Goal: Transaction & Acquisition: Purchase product/service

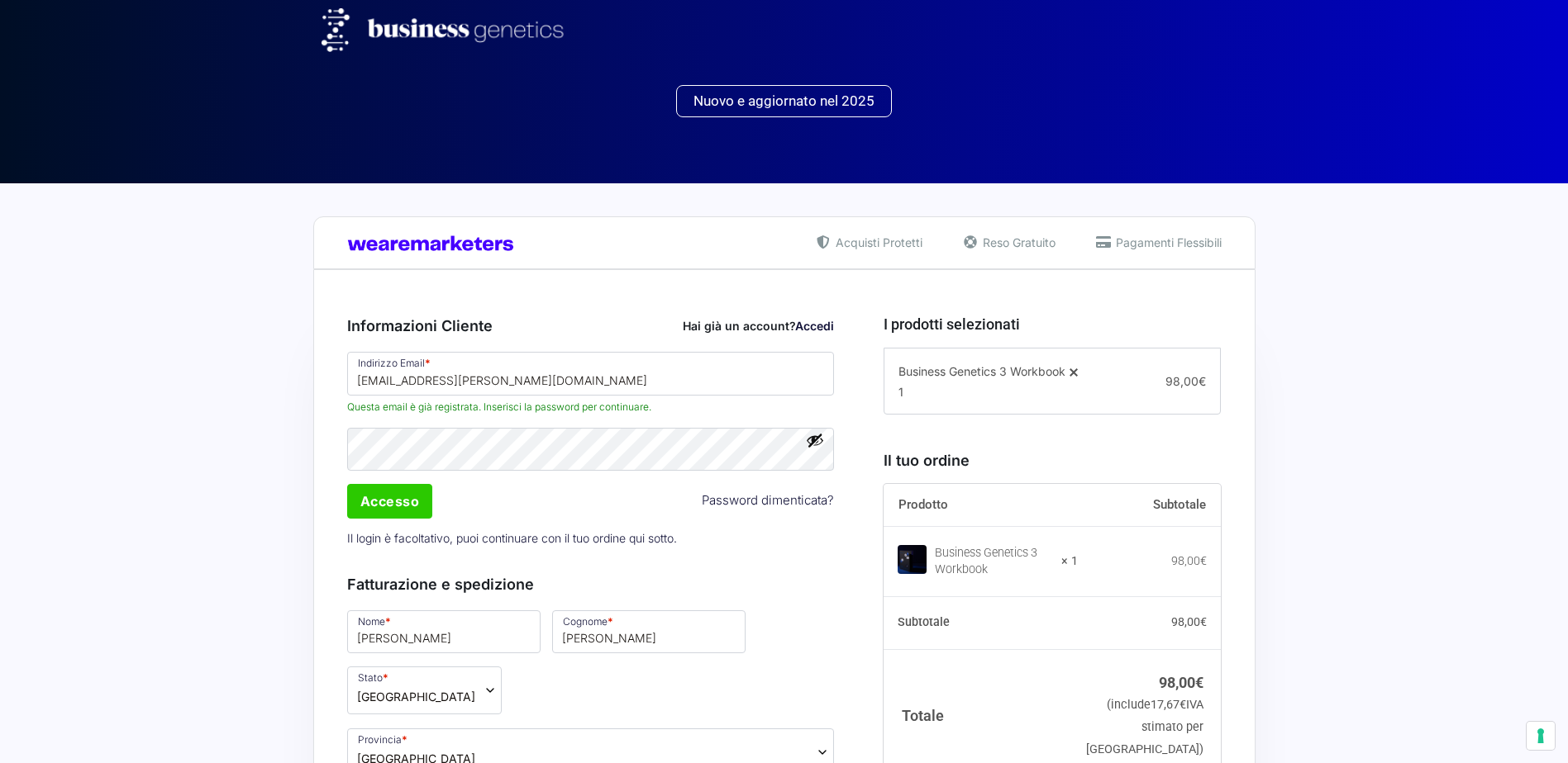
select select "LU"
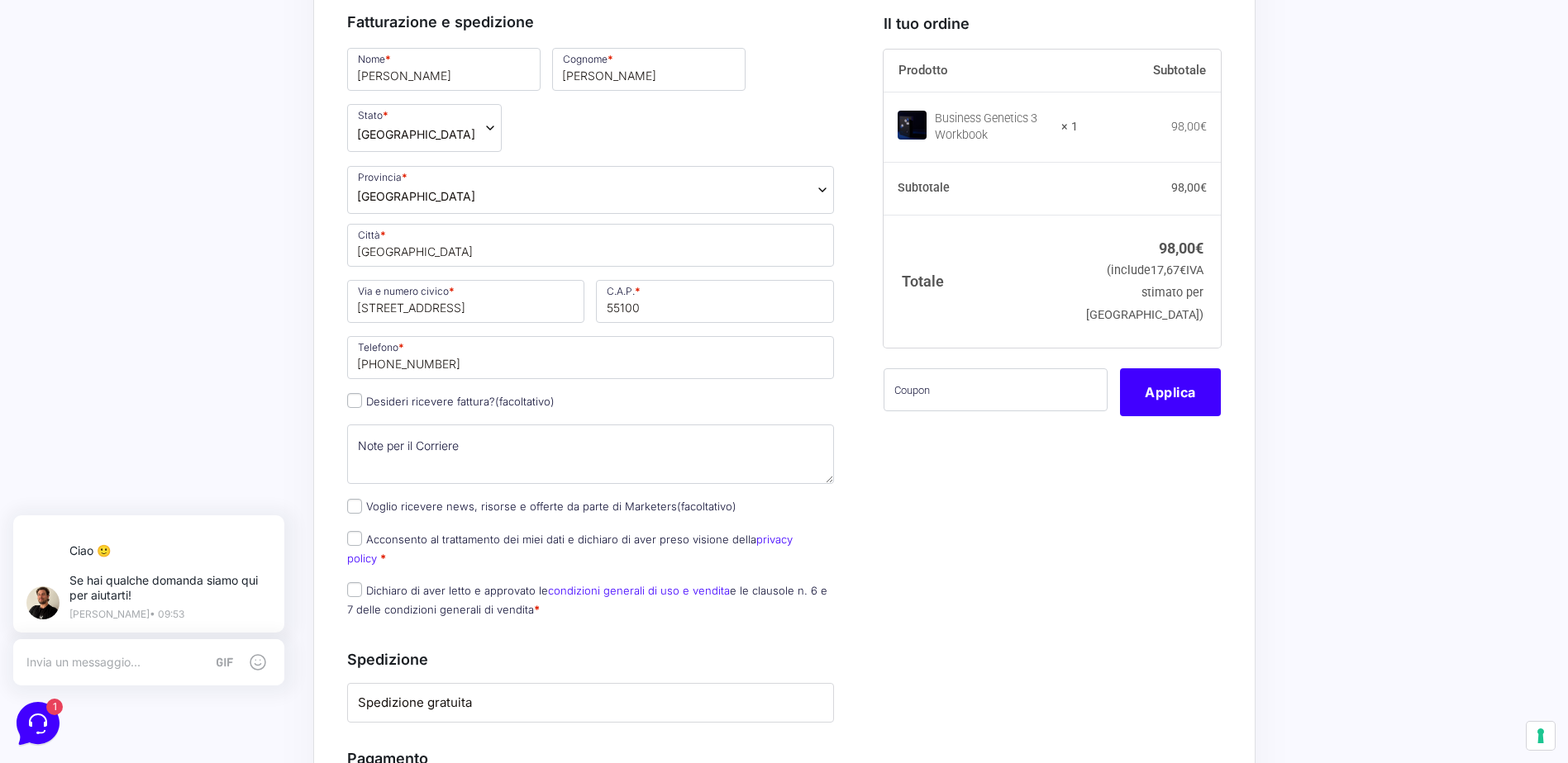
scroll to position [578, 0]
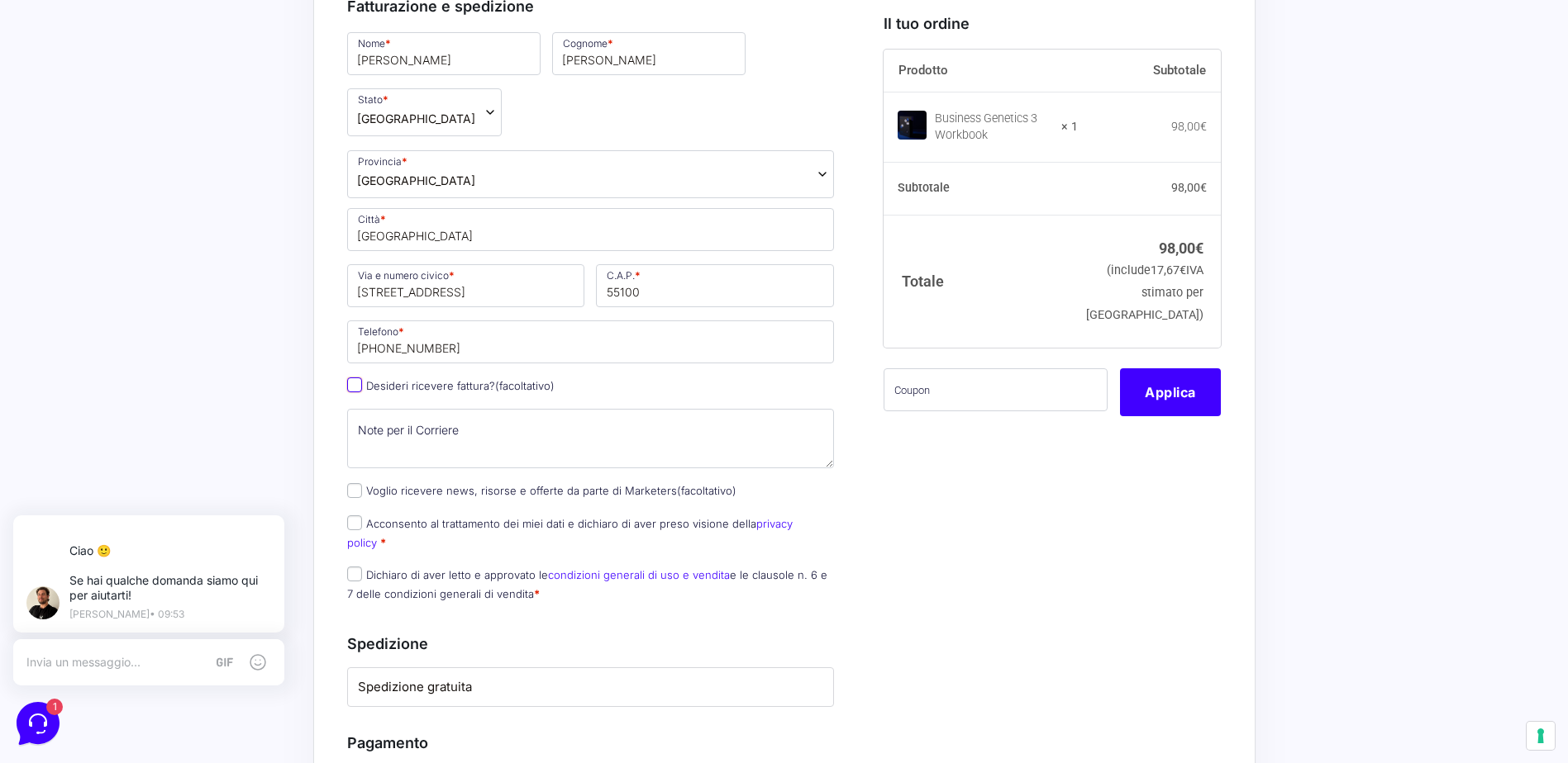
click at [355, 385] on input "Desideri ricevere fattura? (facoltativo)" at bounding box center [355, 385] width 15 height 15
checkbox input "true"
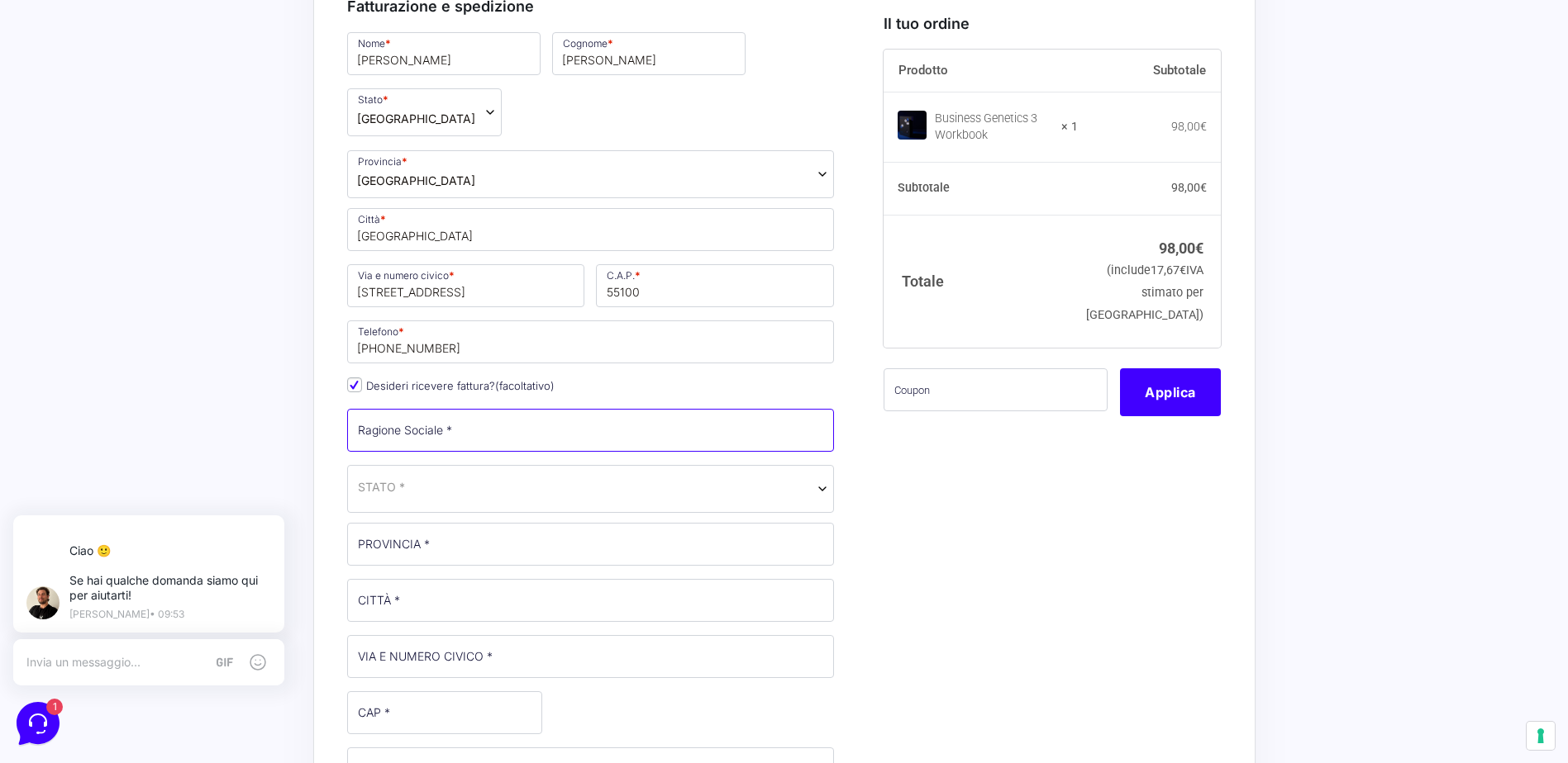
click at [480, 434] on input "Ragione Sociale *" at bounding box center [591, 431] width 488 height 43
type input "A&C FASHION Sas"
click at [461, 491] on span "STATO *" at bounding box center [591, 488] width 466 height 17
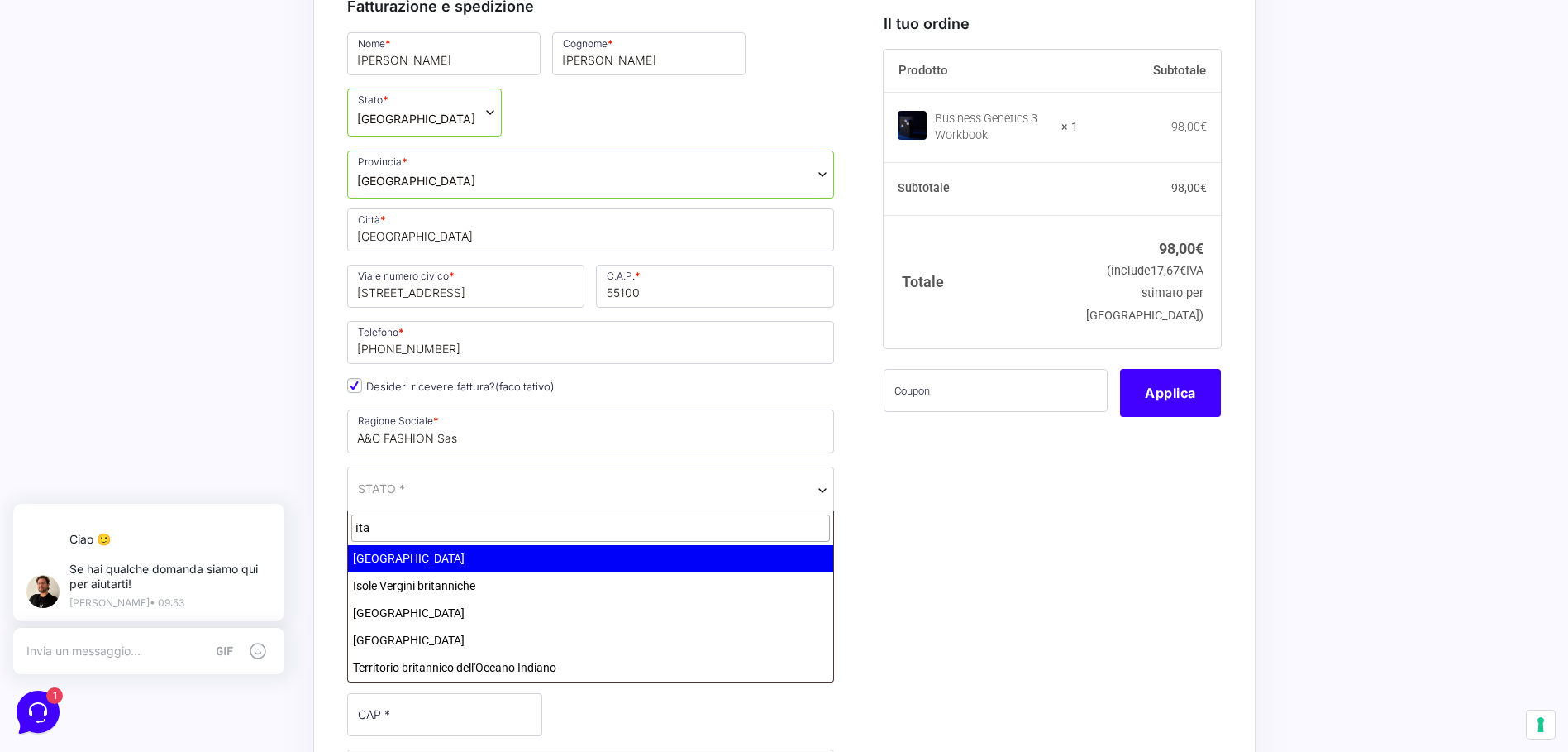
type input "ita"
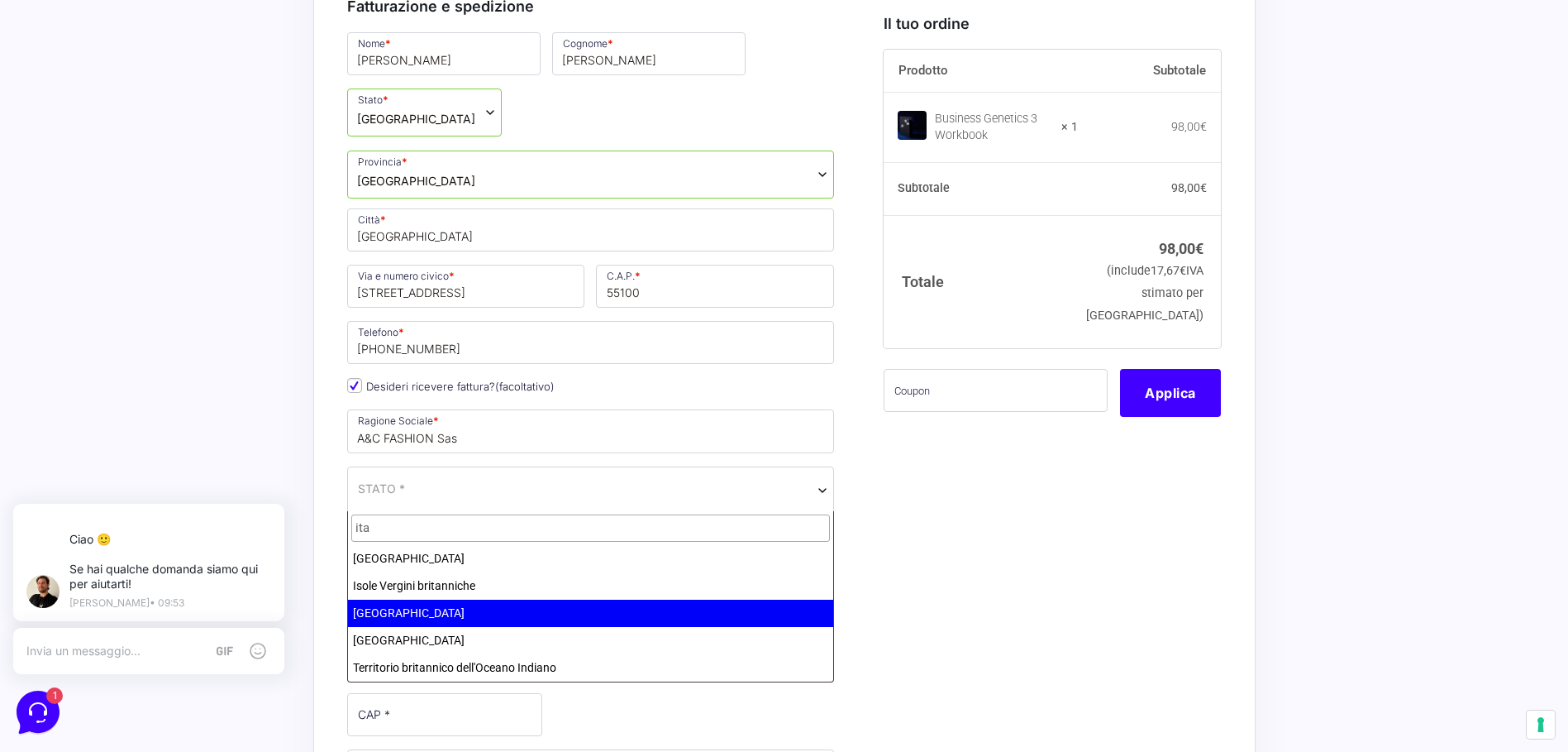
select select "IT"
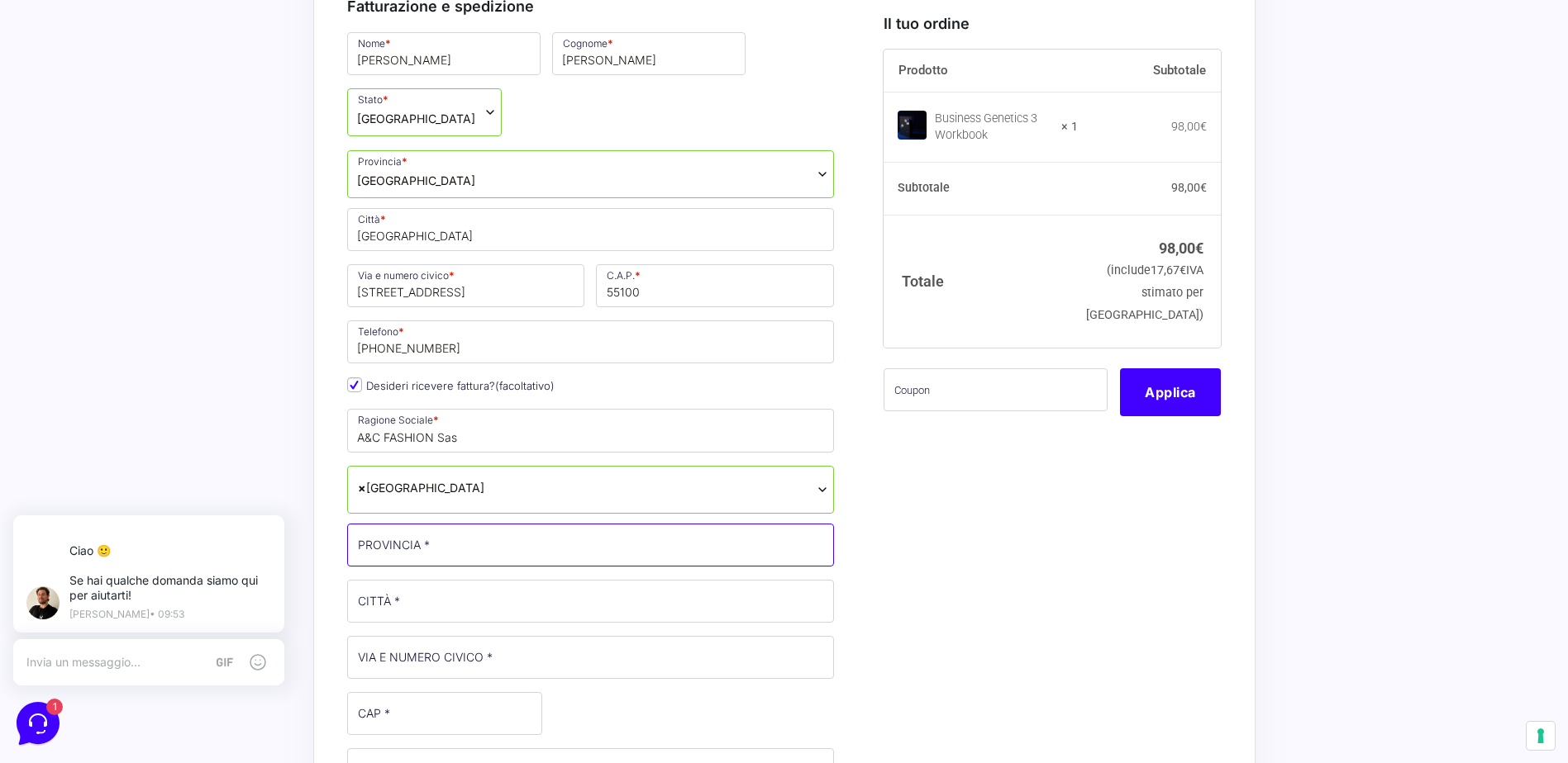
click at [443, 549] on input "PROVINCIA *" at bounding box center [591, 546] width 488 height 43
click at [444, 551] on input "[GEOGRAPHIC_DATA]" at bounding box center [591, 546] width 488 height 43
type input "[GEOGRAPHIC_DATA]"
click at [419, 610] on input "CITTÀ *" at bounding box center [591, 602] width 488 height 43
type input "[GEOGRAPHIC_DATA]"
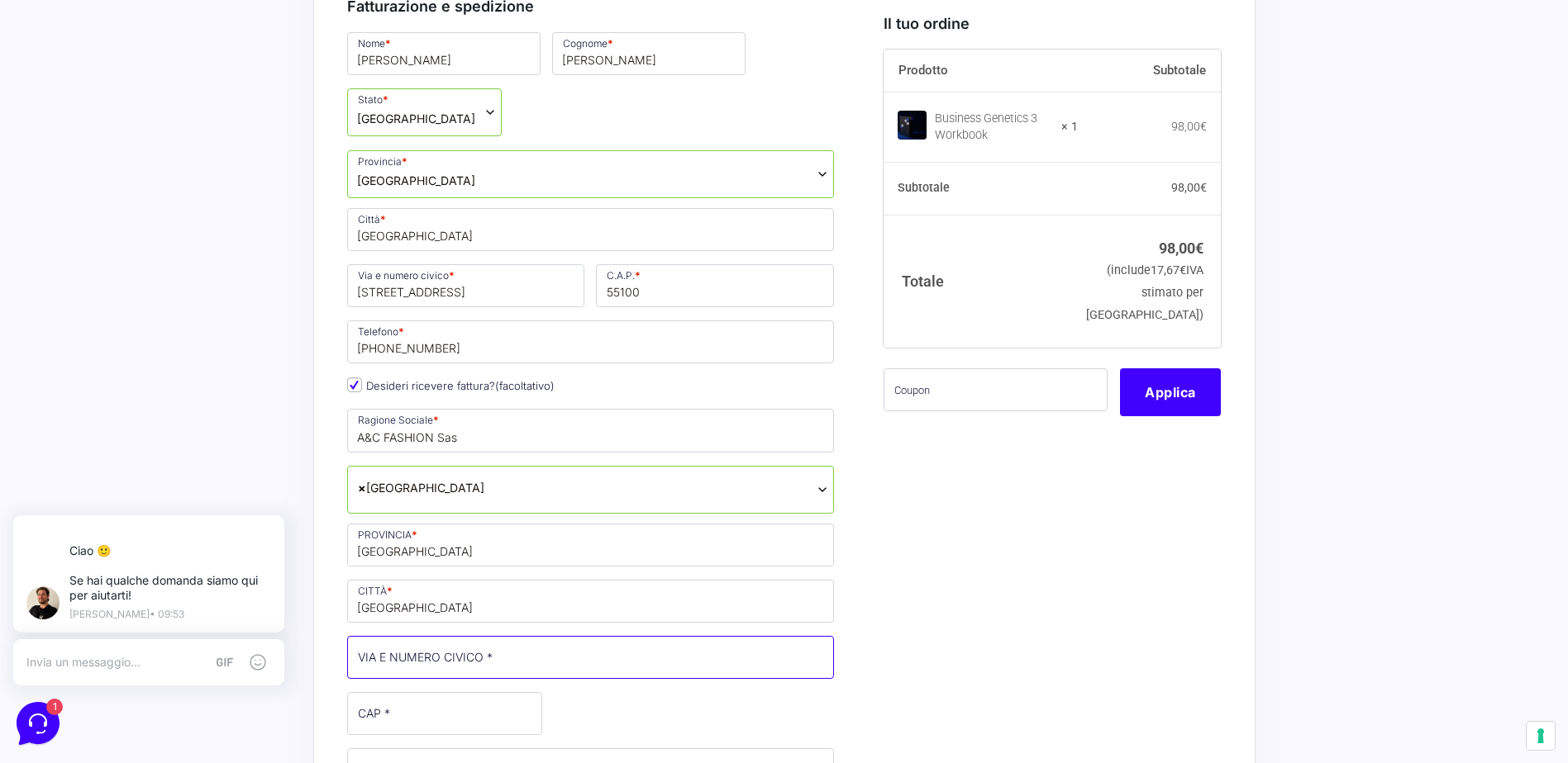
click at [437, 664] on input "VIA E NUMERO CIVICO *" at bounding box center [591, 658] width 488 height 43
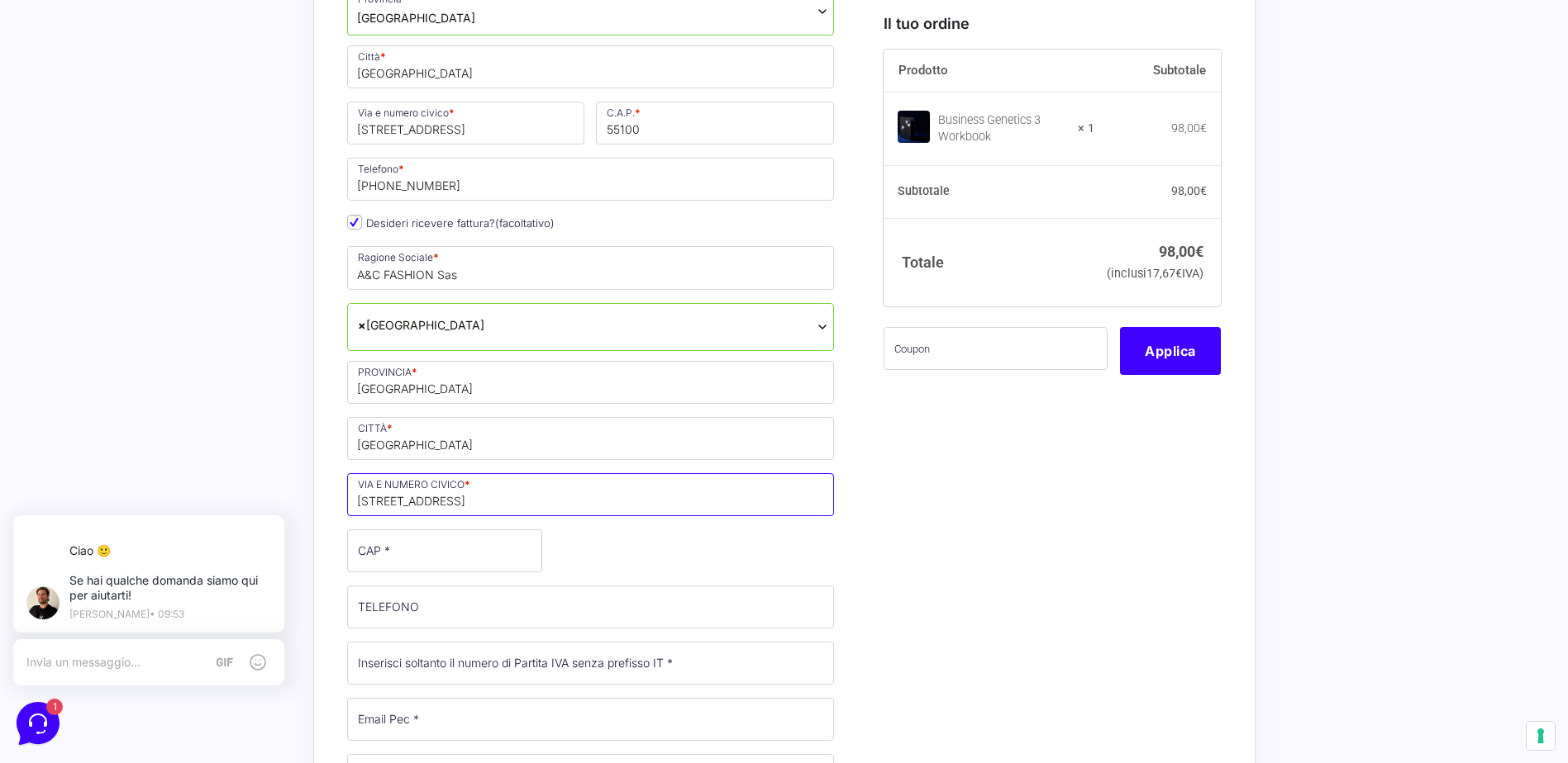
scroll to position [744, 0]
type input "[STREET_ADDRESS]"
click at [444, 545] on input "CAP *" at bounding box center [444, 548] width 195 height 43
type input "55100"
click at [600, 620] on input "TELEFONO (facoltativo)" at bounding box center [591, 605] width 488 height 43
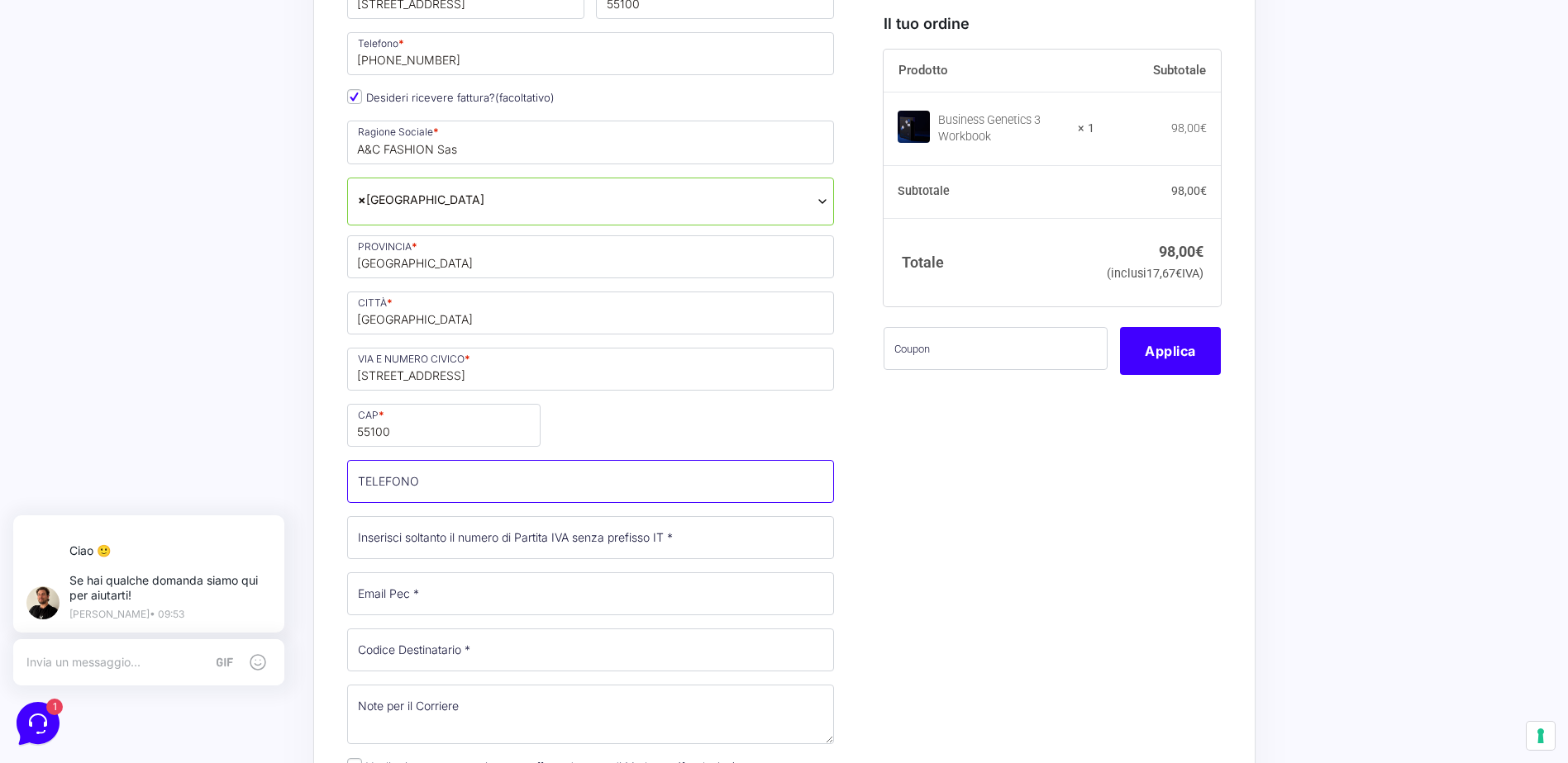
scroll to position [909, 0]
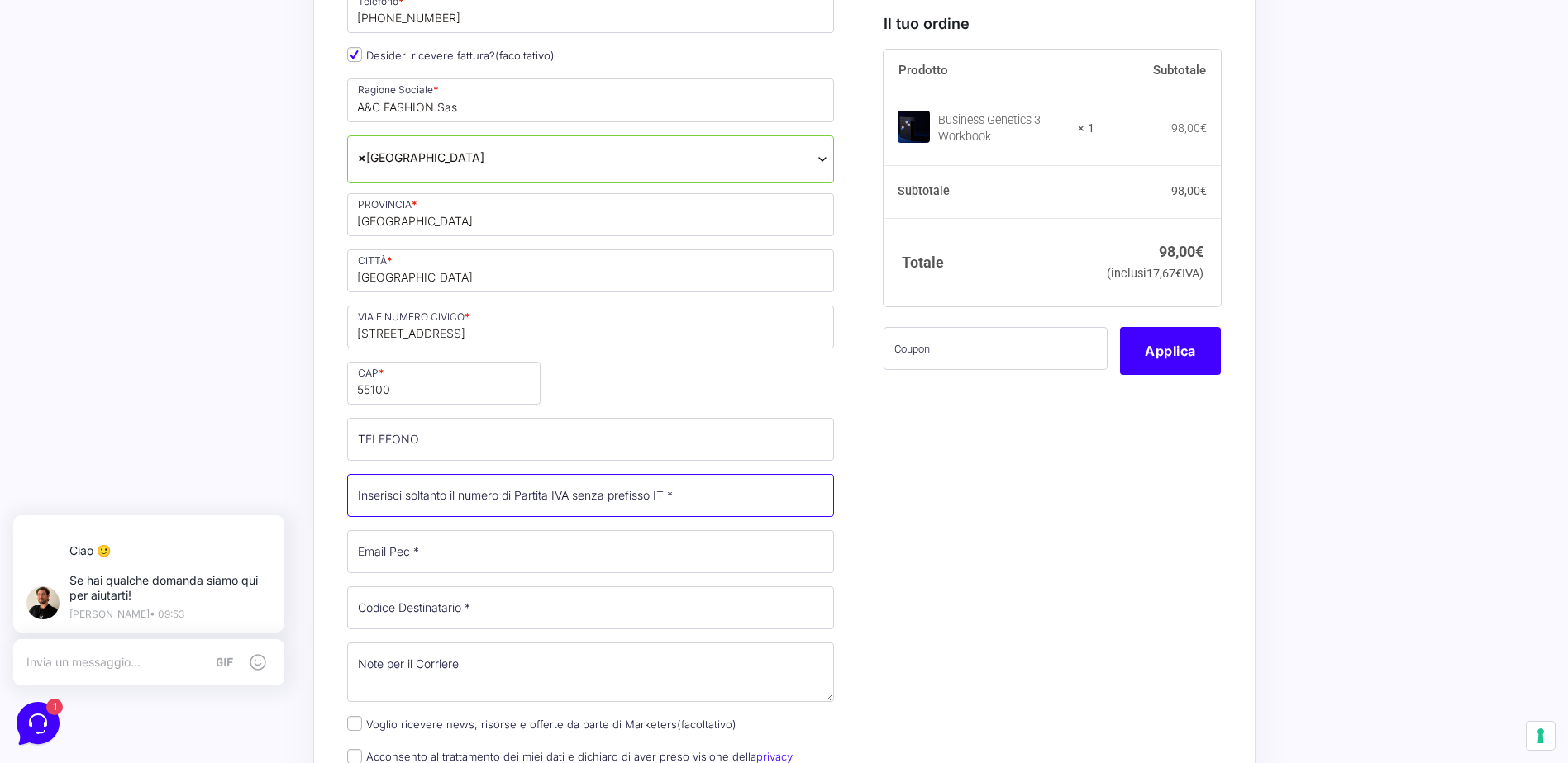
click at [593, 499] on input "Partita Iva *" at bounding box center [591, 496] width 488 height 43
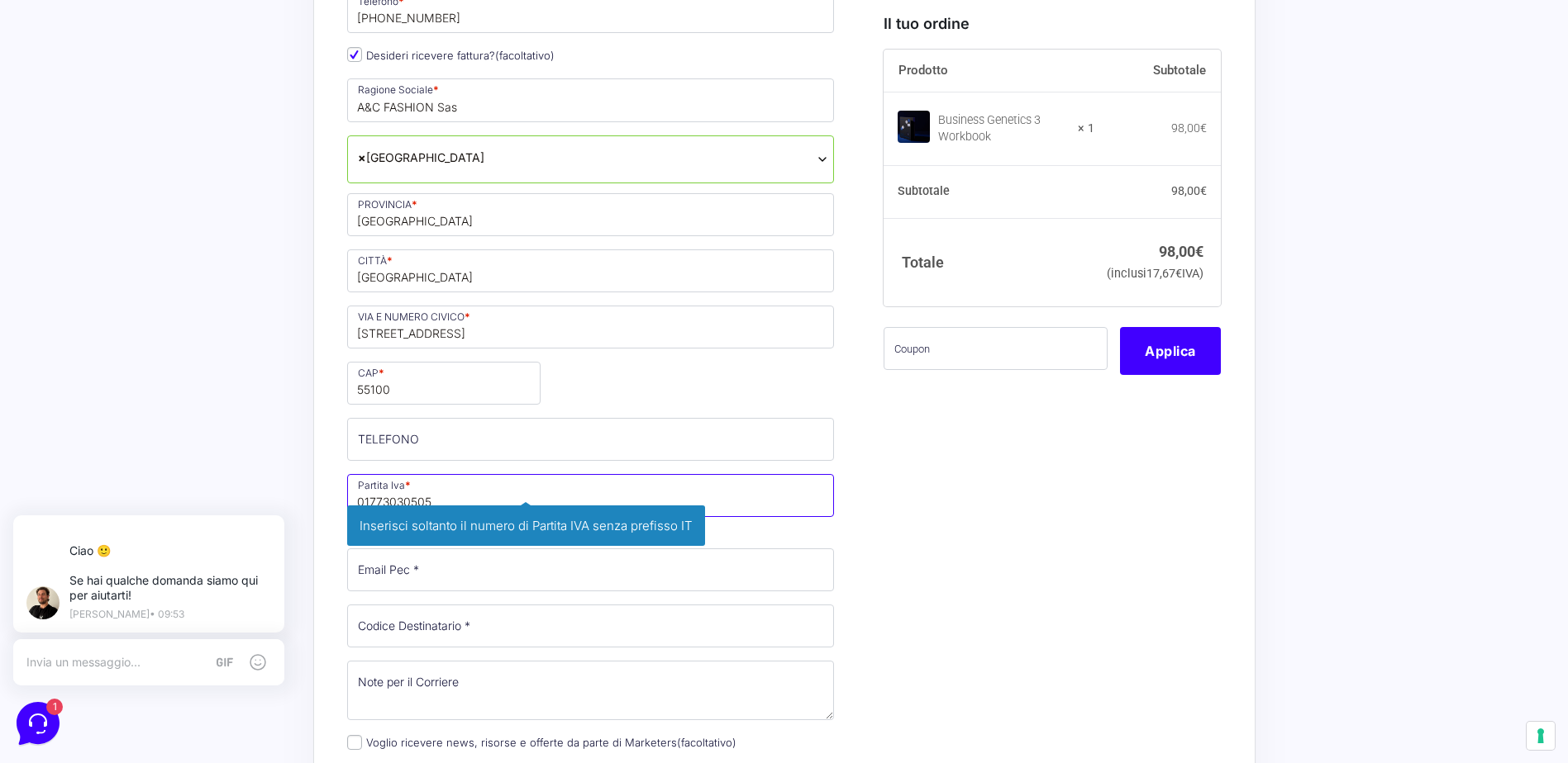
type input "01773030505"
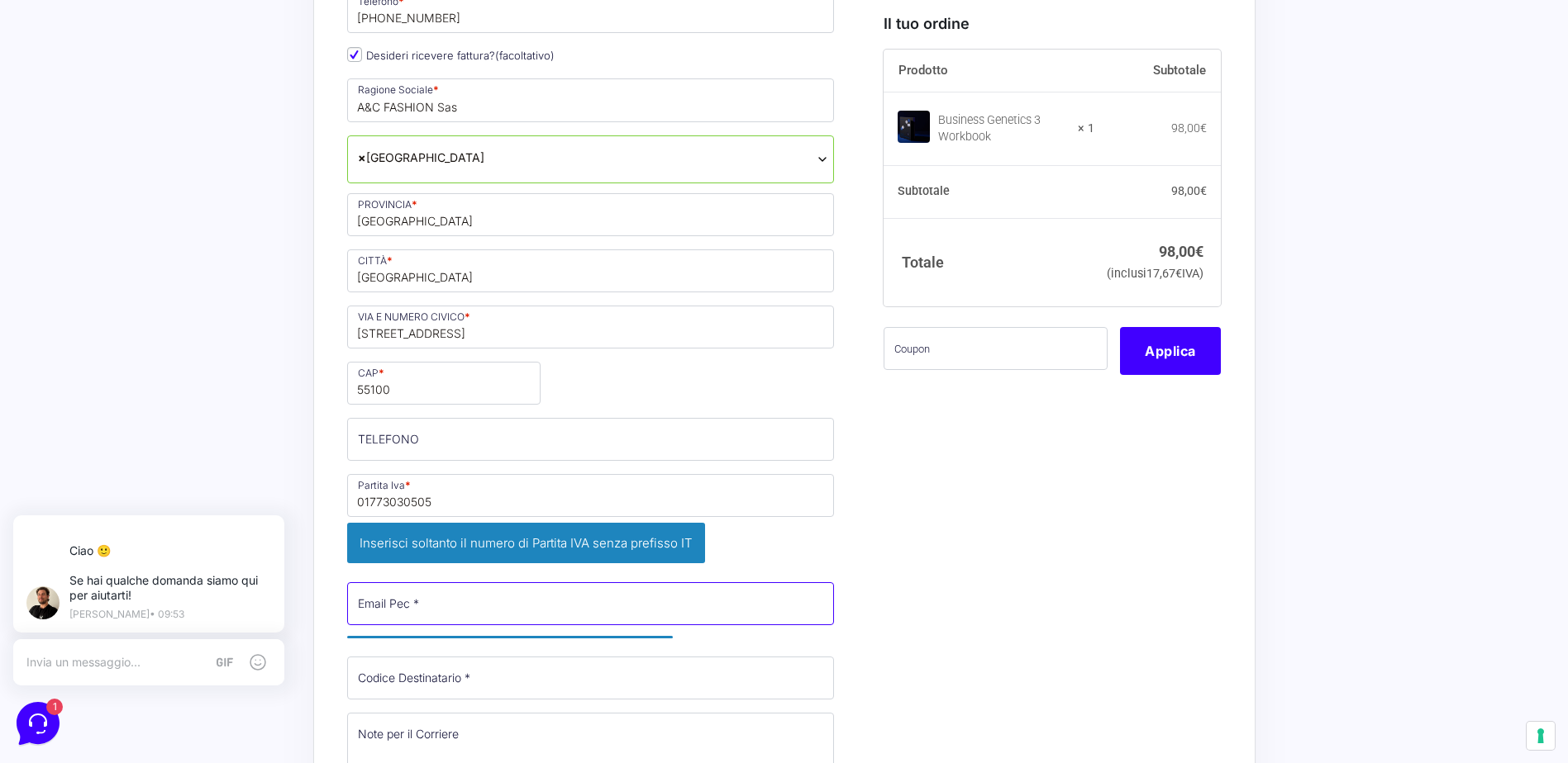
click at [547, 564] on div "Nome * [PERSON_NAME] * [PERSON_NAME] Stato * Seleziona un paese / una regione… …" at bounding box center [591, 310] width 499 height 1220
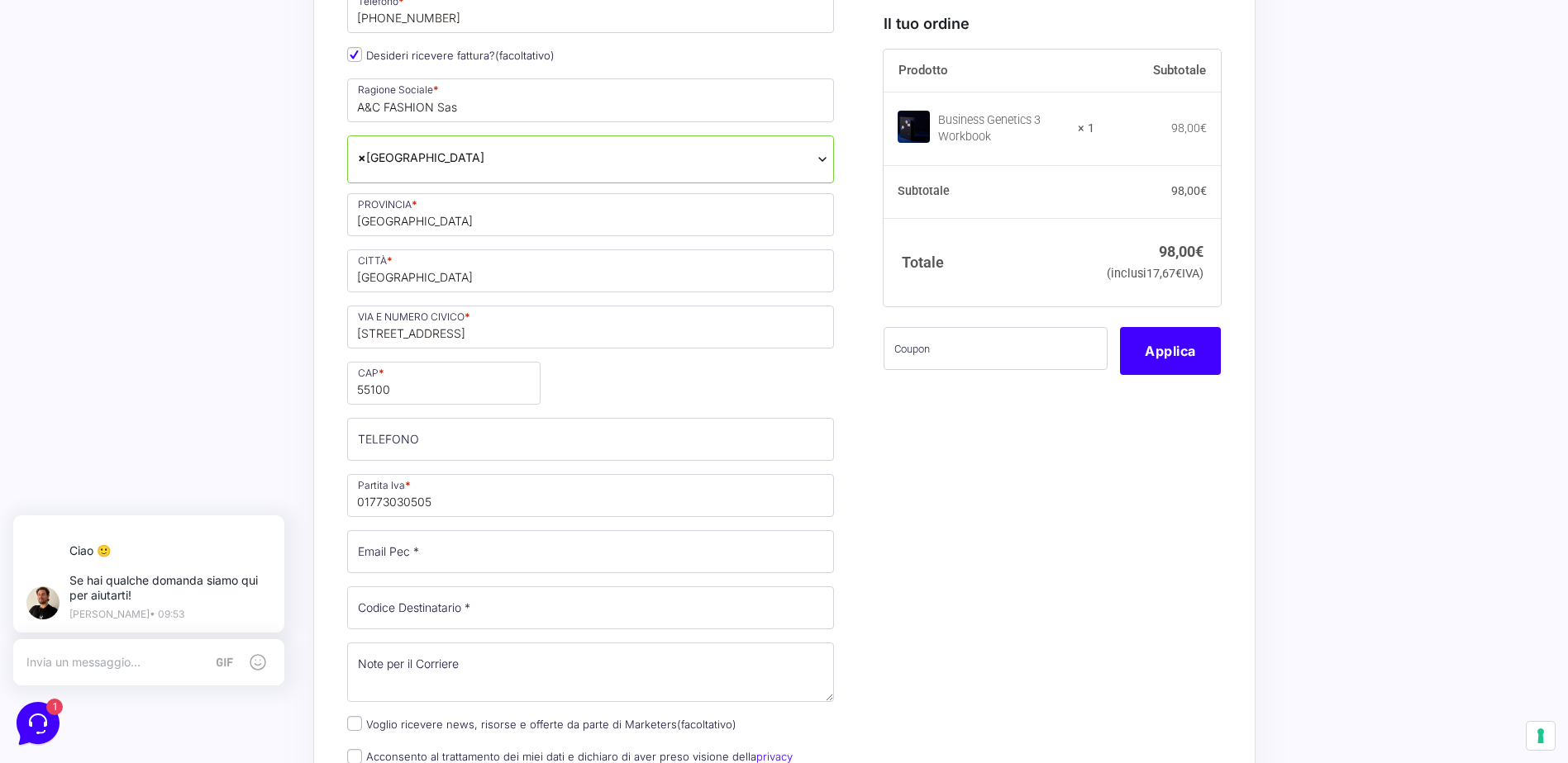
click at [956, 572] on div "I prodotti selezionati Business Genetics 3 Workbook 1 − 1 + 98,00 € Il tuo ordi…" at bounding box center [1046, 448] width 350 height 2123
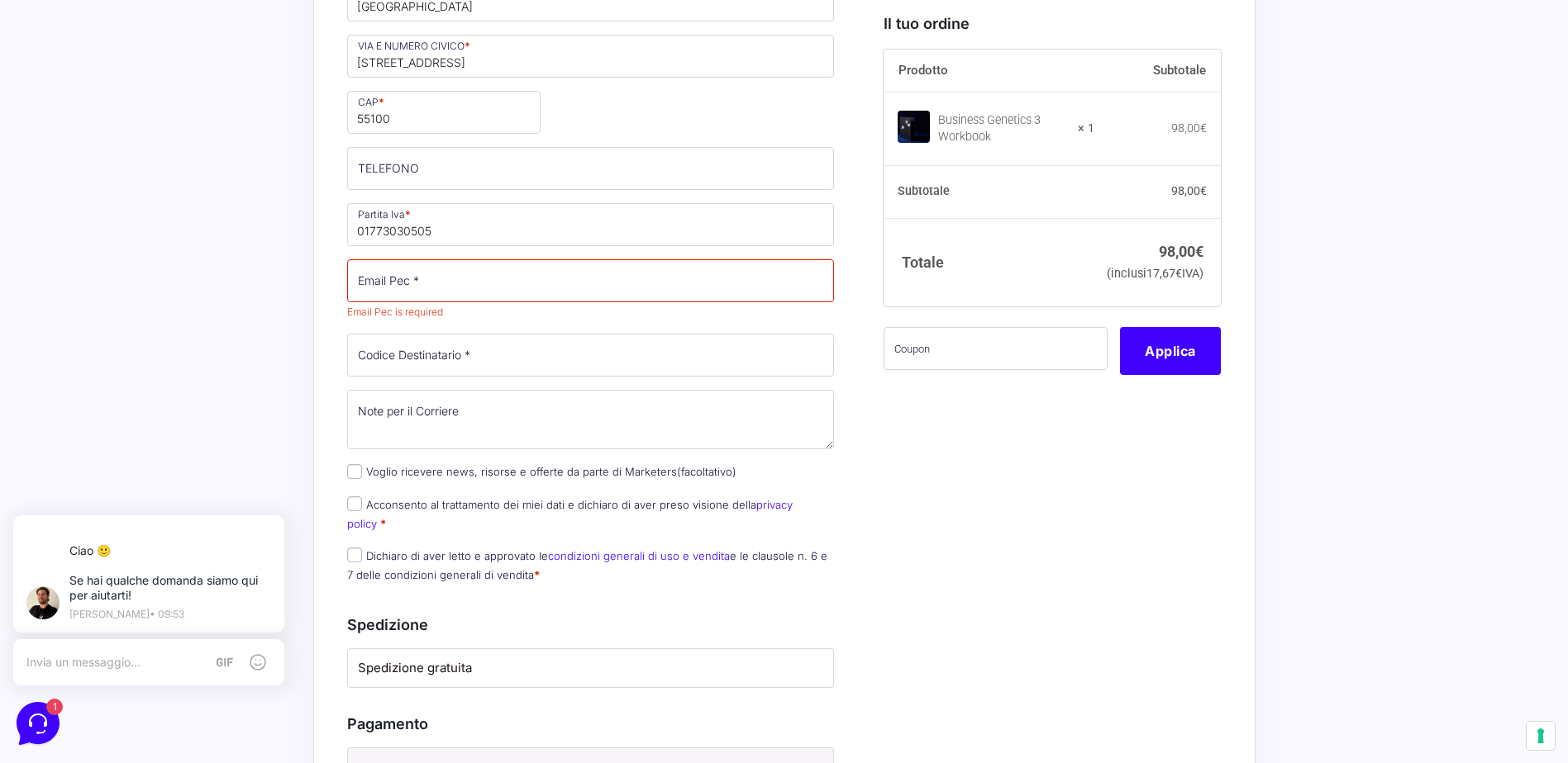
scroll to position [1239, 0]
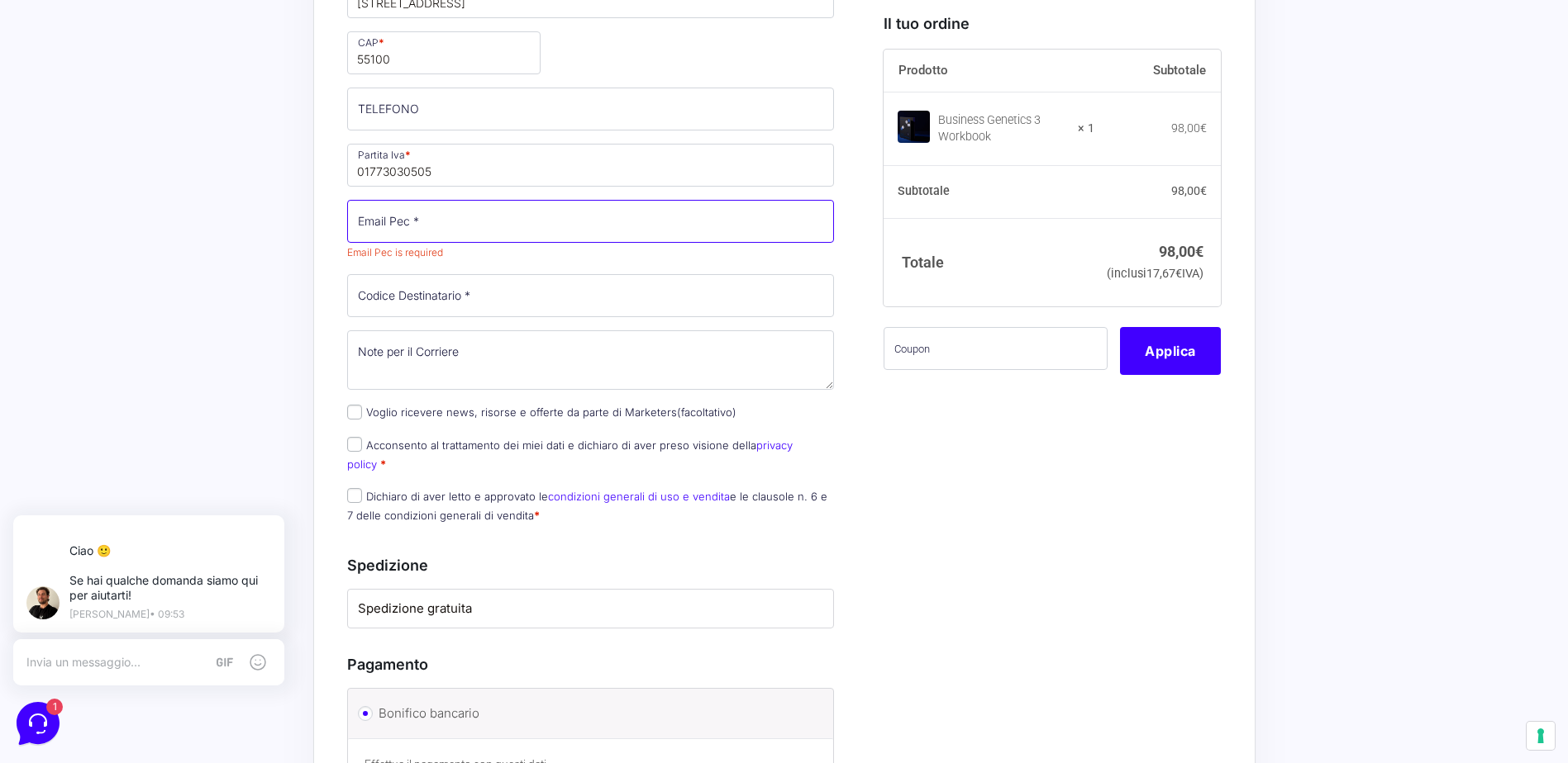
click at [464, 235] on input "Email Pec *" at bounding box center [591, 221] width 488 height 43
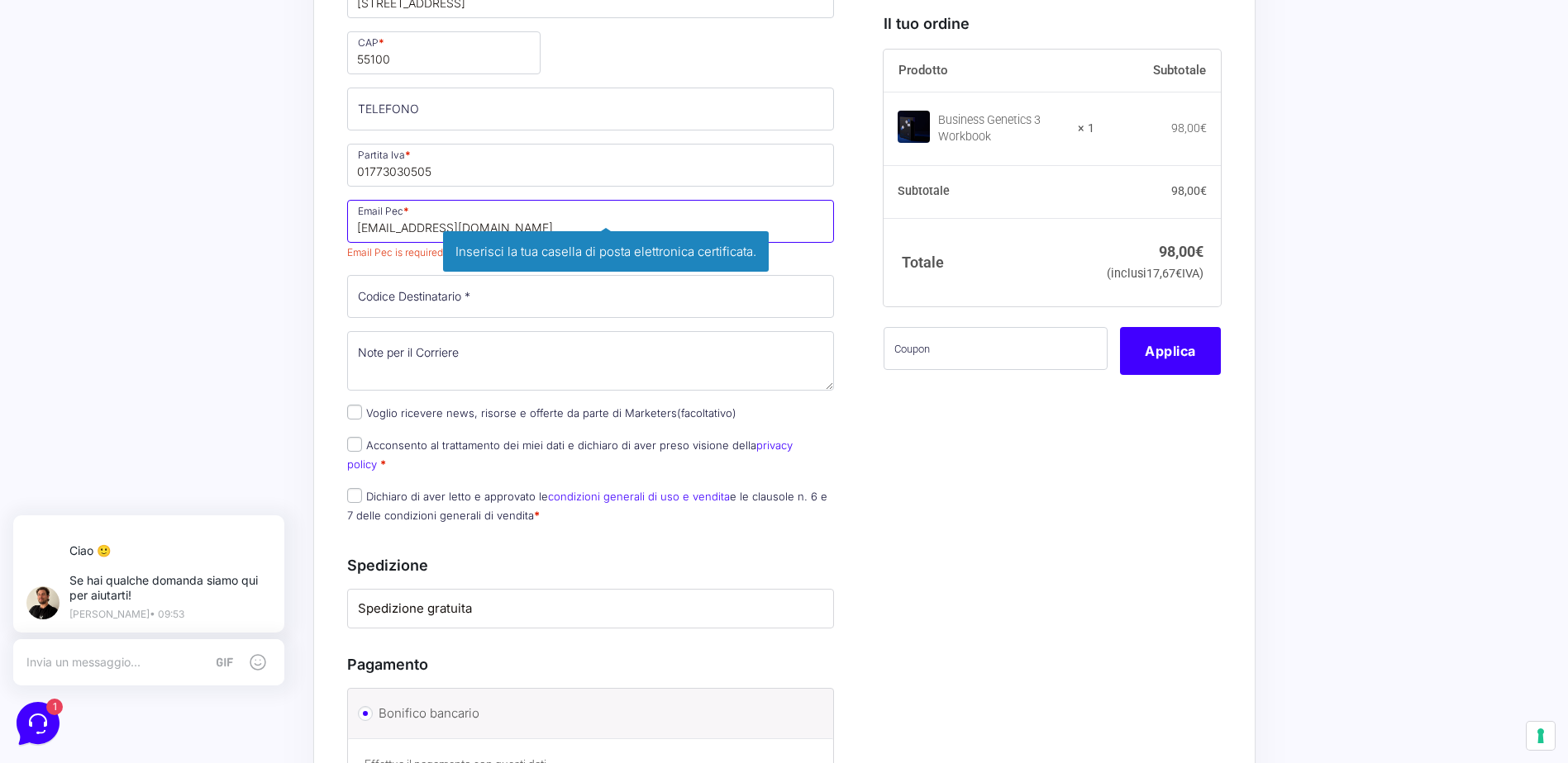
type input "[EMAIL_ADDRESS][DOMAIN_NAME]"
click at [262, 289] on div "Acquisti Protetti Reso Gratuito Pagamenti Flessibili Riepilogo Ordine 98,00 € P…" at bounding box center [784, 135] width 1568 height 2381
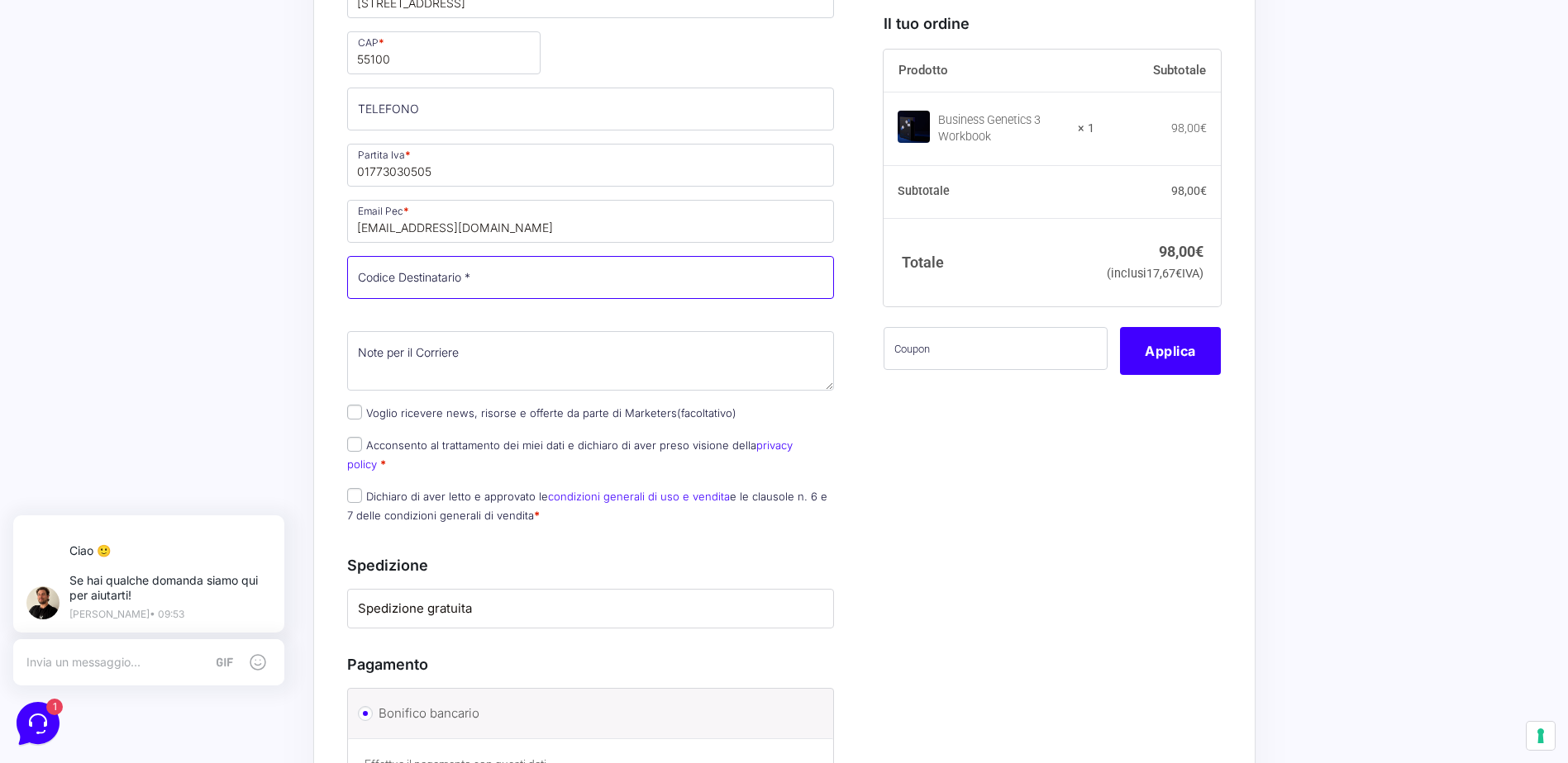
click at [370, 282] on input "Codice Destinatario *" at bounding box center [591, 278] width 488 height 43
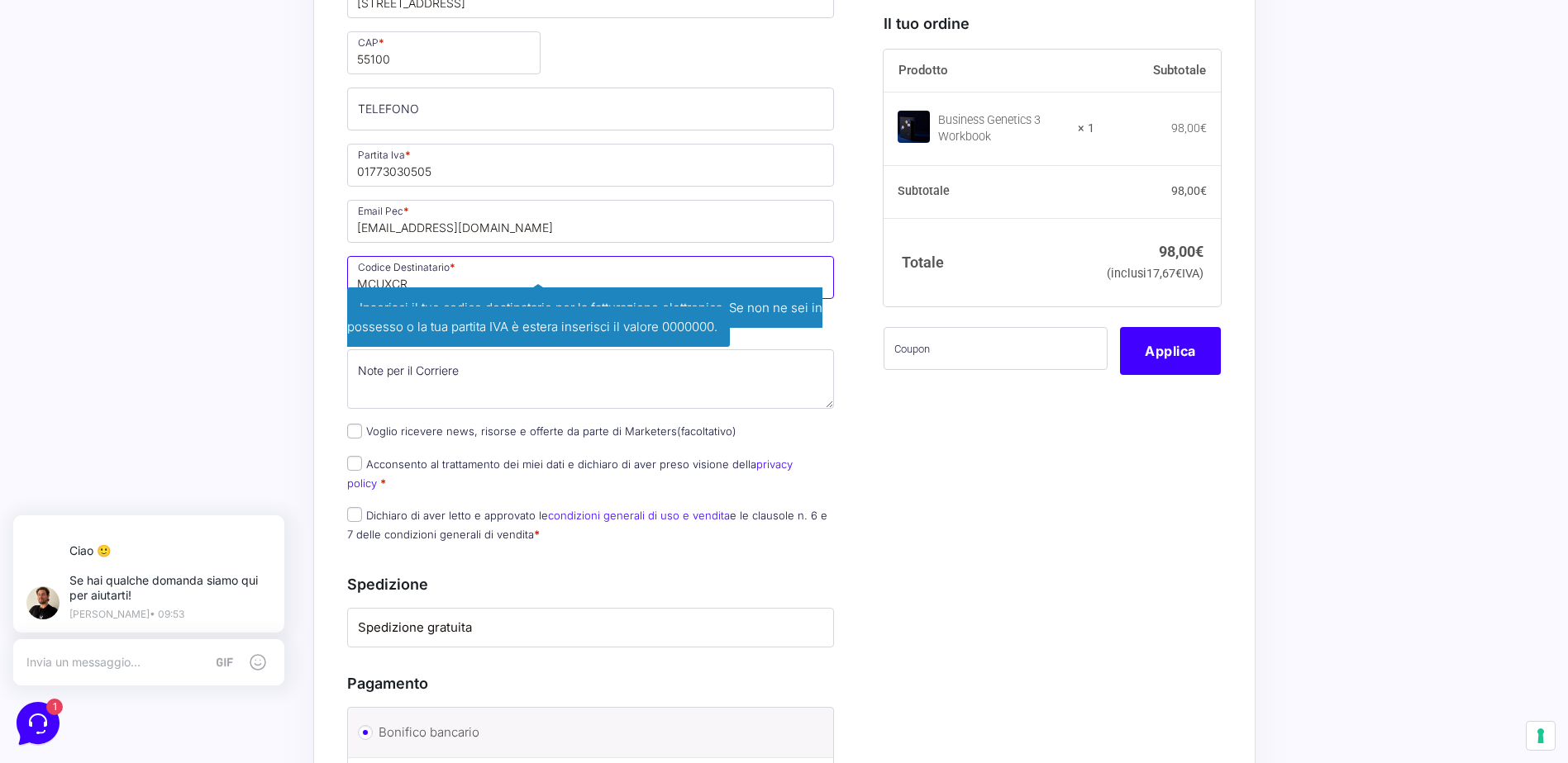
type input "MCUXCR"
click at [268, 327] on div "Acquisti Protetti Reso Gratuito Pagamenti Flessibili Riepilogo Ordine 98,00 € P…" at bounding box center [784, 144] width 1568 height 2400
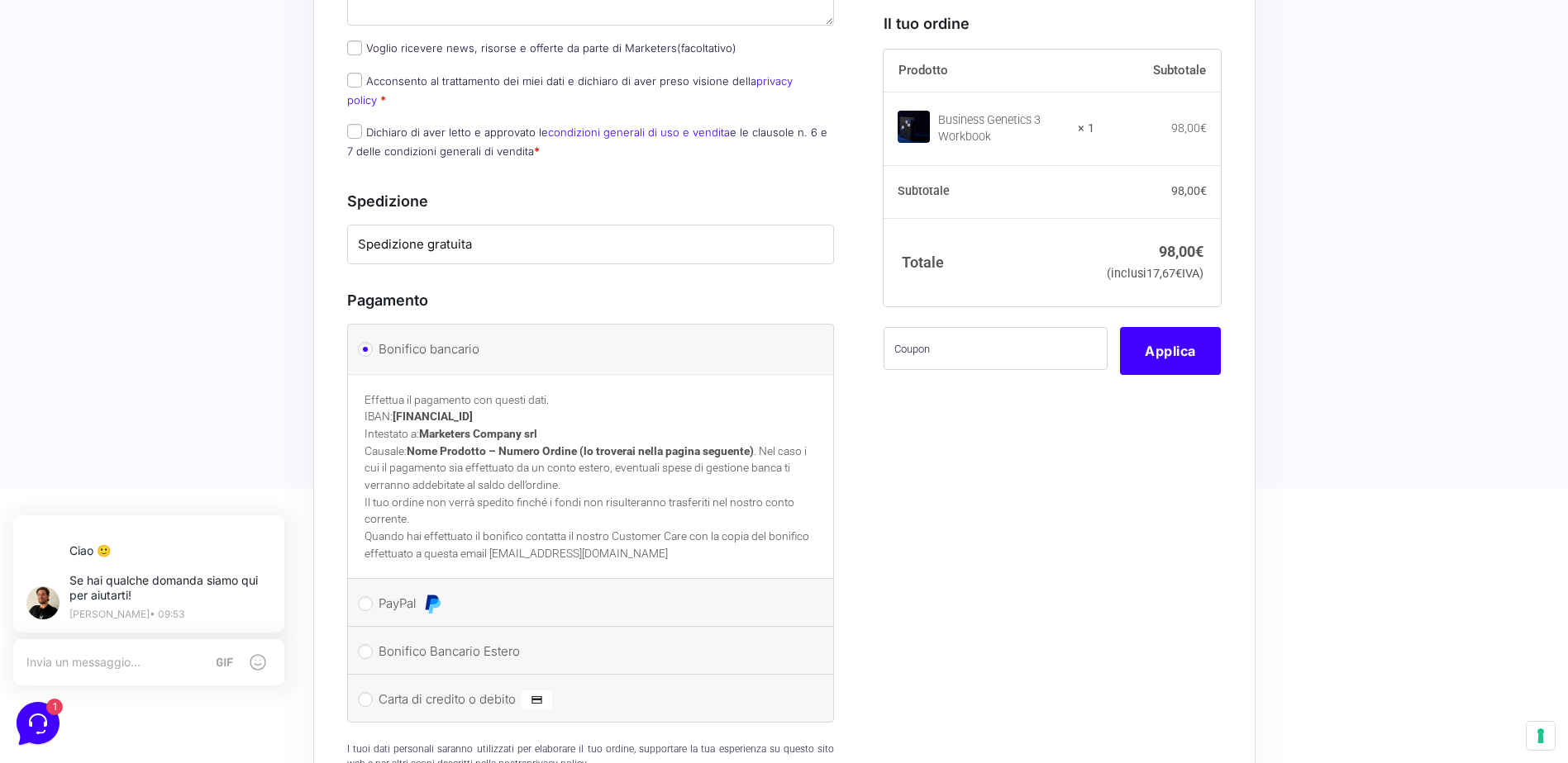
scroll to position [1652, 0]
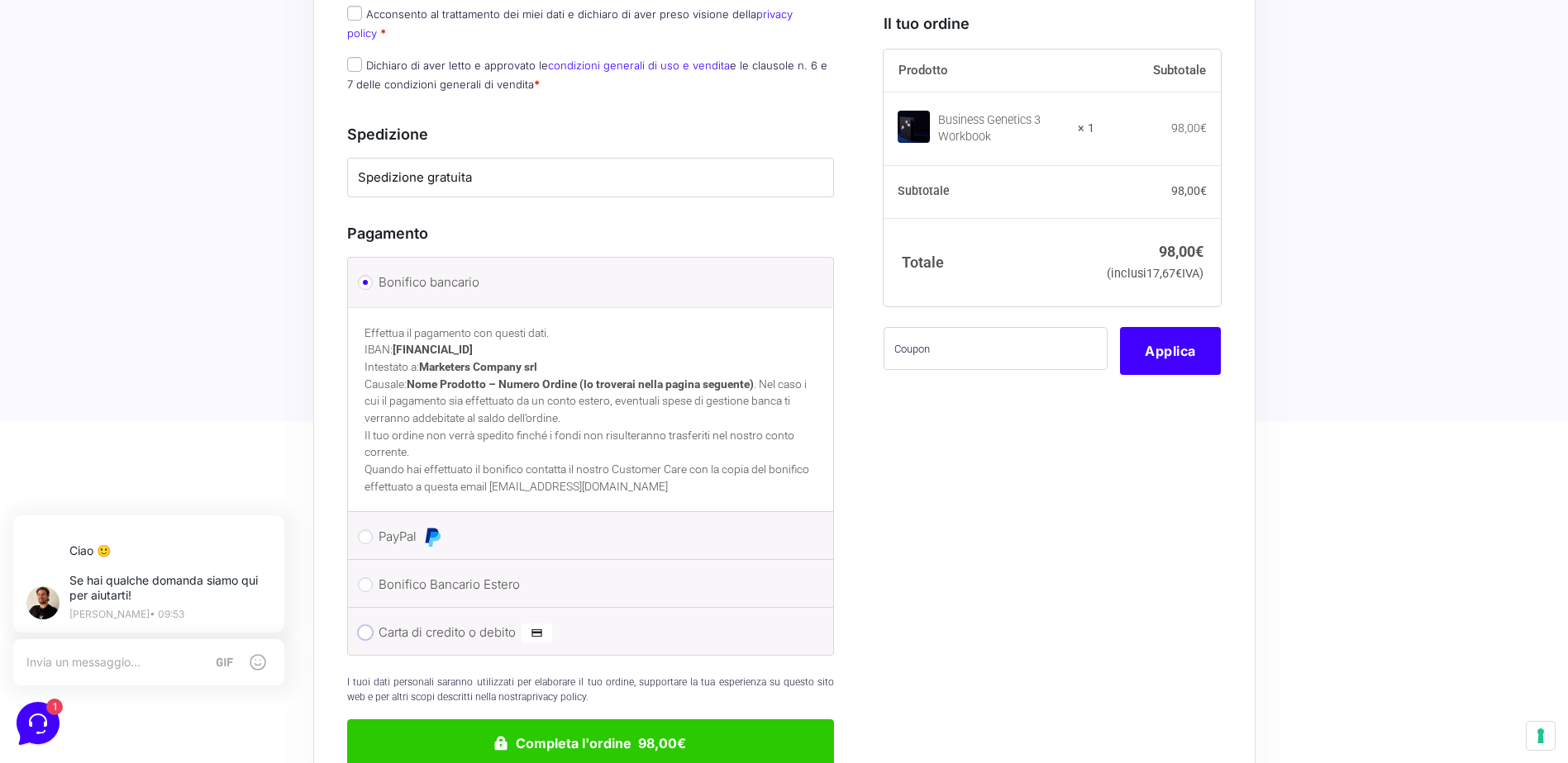
click at [365, 626] on input "Carta di credito o debito" at bounding box center [365, 633] width 15 height 15
radio input "true"
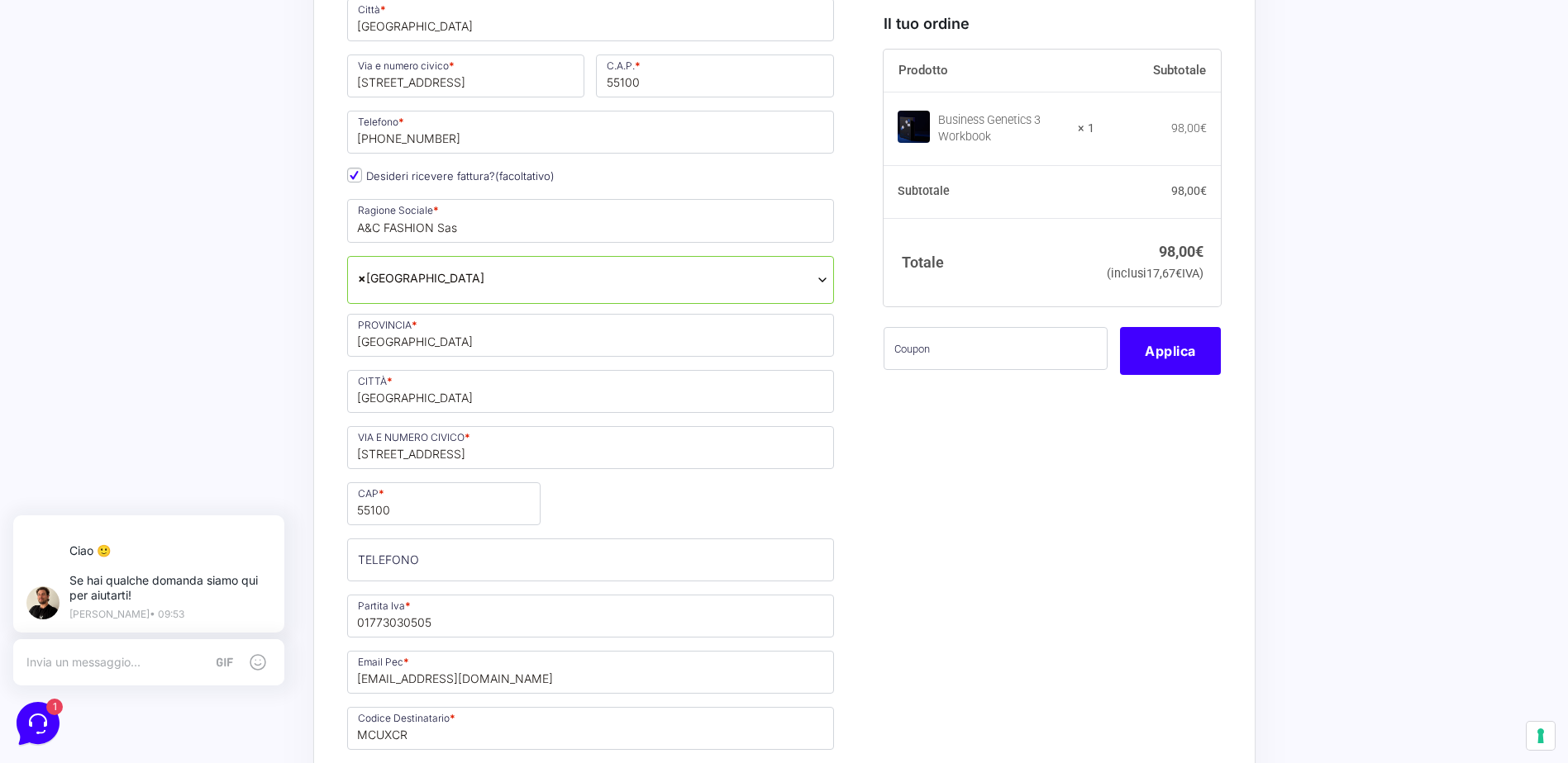
scroll to position [826, 0]
